Goal: Share content: Share content

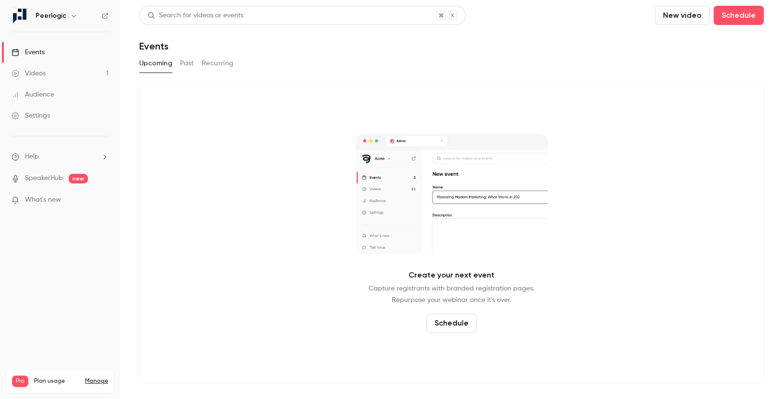
click at [79, 75] on link "Videos 1" at bounding box center [60, 73] width 120 height 21
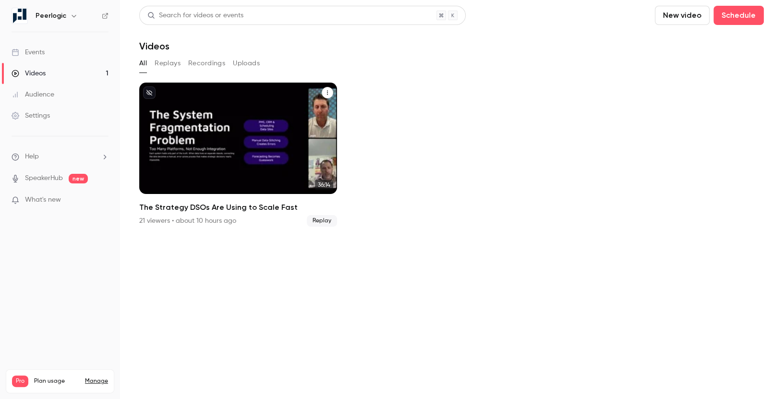
click at [326, 90] on icon "The Strategy DSOs Are Using to Scale Fast" at bounding box center [328, 93] width 6 height 6
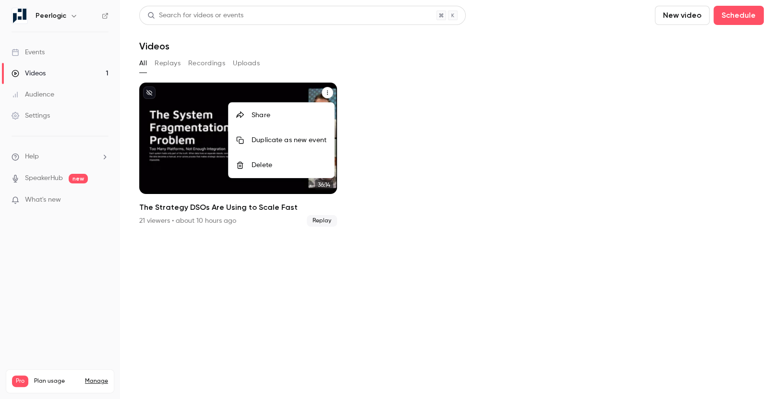
click at [221, 62] on div at bounding box center [391, 199] width 783 height 399
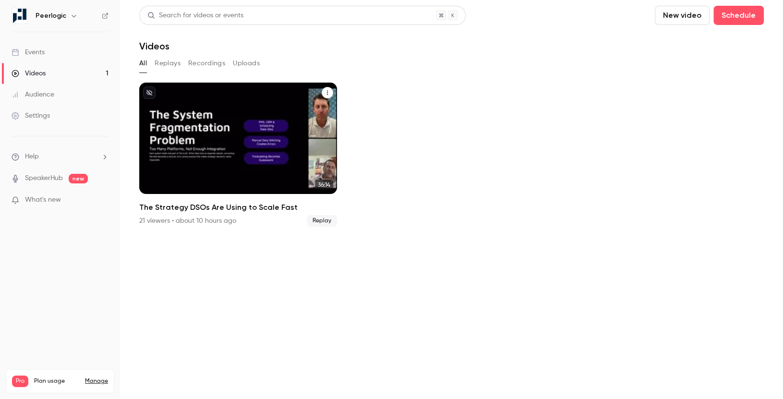
click at [211, 62] on button "Recordings" at bounding box center [206, 63] width 37 height 15
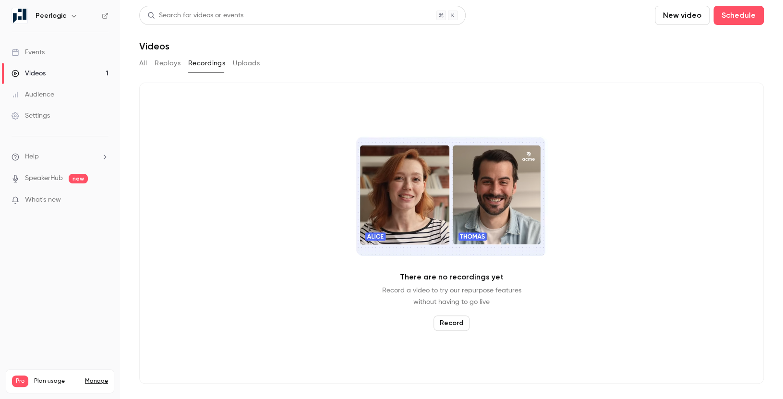
click at [140, 64] on button "All" at bounding box center [143, 63] width 8 height 15
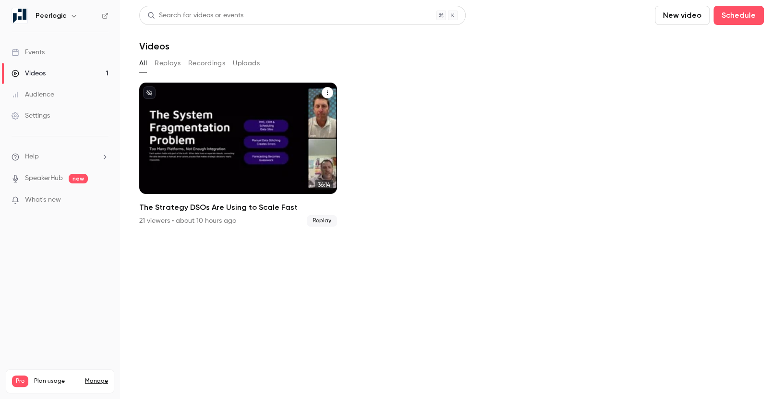
click at [191, 124] on div "The Strategy DSOs Are Using to Scale Fast" at bounding box center [238, 138] width 198 height 111
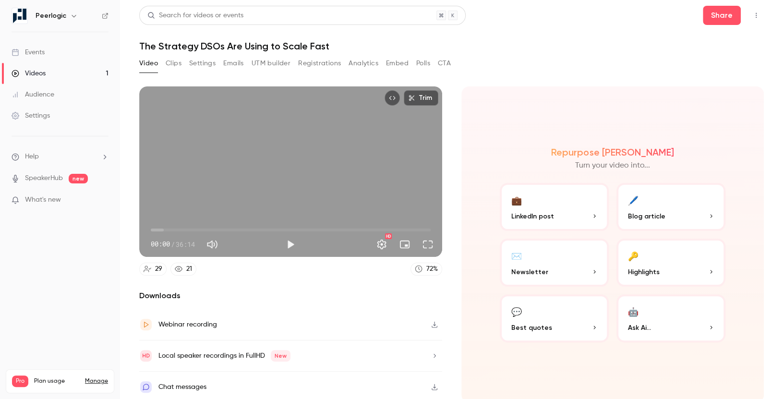
scroll to position [2, 0]
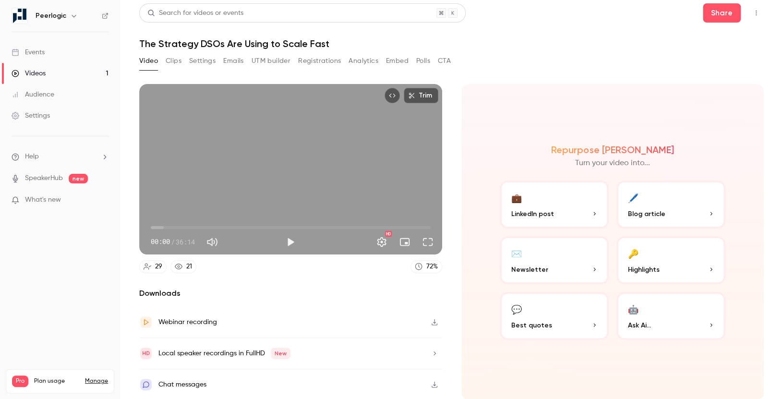
click at [436, 325] on button "button" at bounding box center [434, 322] width 15 height 15
click at [581, 207] on button "💼 LinkedIn post" at bounding box center [554, 205] width 109 height 48
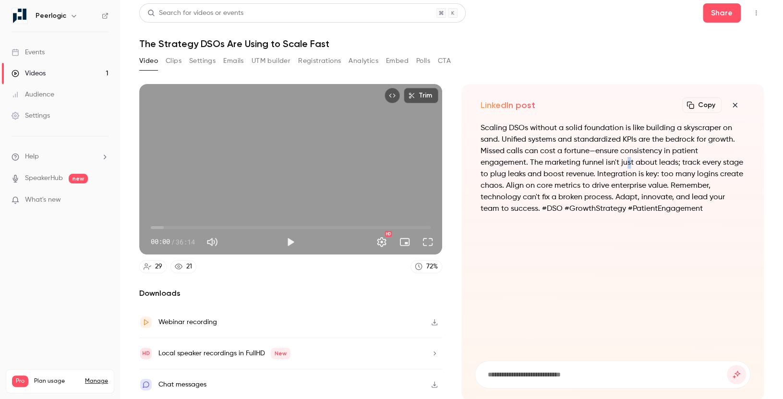
click at [630, 166] on p "Scaling DSOs without a solid foundation is like building a skyscraper on sand. …" at bounding box center [613, 168] width 265 height 92
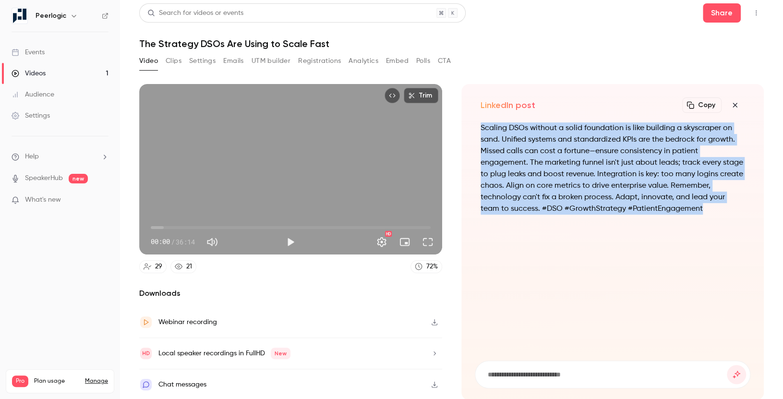
click at [630, 166] on p "Scaling DSOs without a solid foundation is like building a skyscraper on sand. …" at bounding box center [613, 168] width 265 height 92
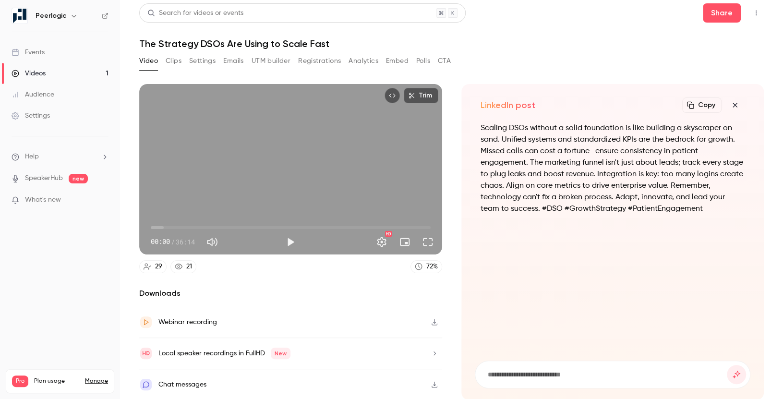
click at [744, 98] on div "Copy" at bounding box center [714, 105] width 62 height 19
click at [742, 101] on button "button" at bounding box center [735, 105] width 19 height 19
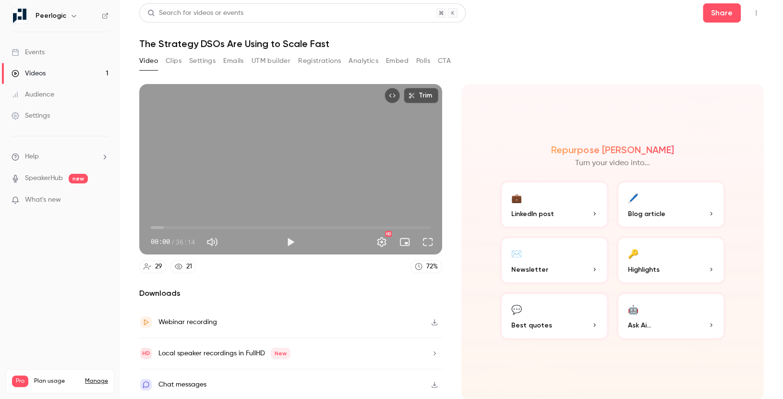
click at [658, 250] on button "🔑 Highlights" at bounding box center [671, 260] width 109 height 48
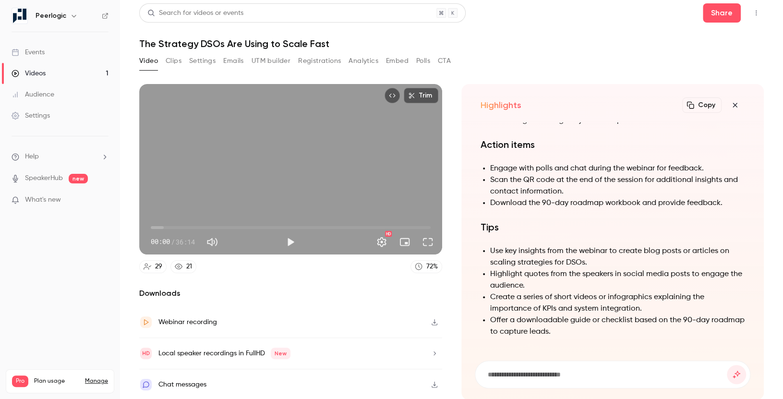
scroll to position [-371, 0]
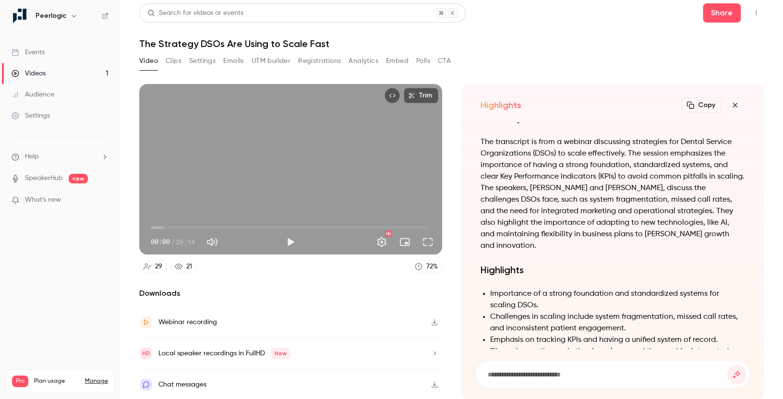
click at [373, 61] on button "Analytics" at bounding box center [364, 60] width 30 height 15
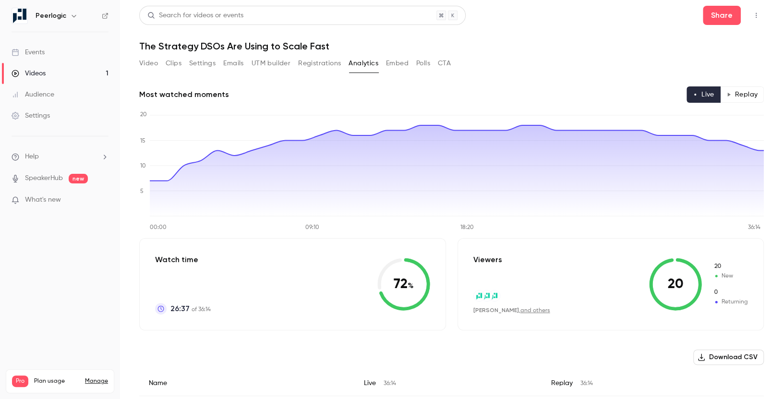
click at [738, 94] on button "Replay" at bounding box center [742, 94] width 44 height 16
